Goal: Transaction & Acquisition: Purchase product/service

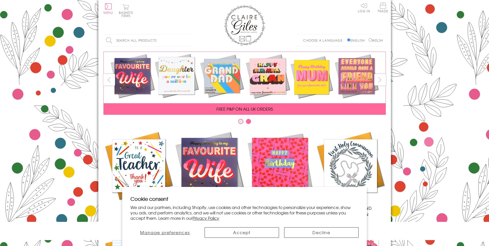
scroll to position [203, 0]
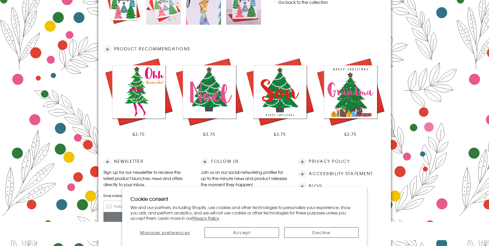
scroll to position [284, 0]
